Goal: Information Seeking & Learning: Learn about a topic

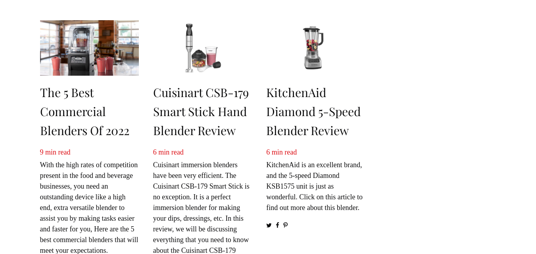
scroll to position [339, 0]
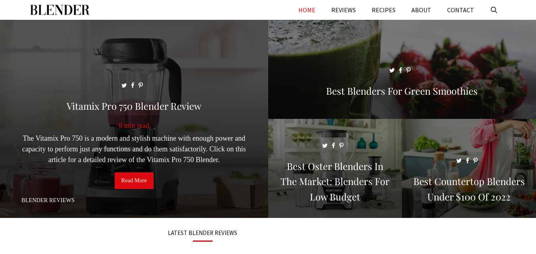
click at [135, 181] on link "Read More" at bounding box center [134, 181] width 39 height 17
click at [133, 182] on link "Read More" at bounding box center [134, 181] width 39 height 17
drag, startPoint x: 0, startPoint y: 0, endPoint x: 95, endPoint y: 144, distance: 172.6
click at [95, 144] on span at bounding box center [134, 122] width 268 height 205
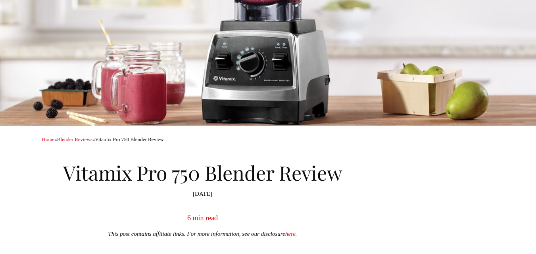
scroll to position [171, 0]
